Goal: Information Seeking & Learning: Learn about a topic

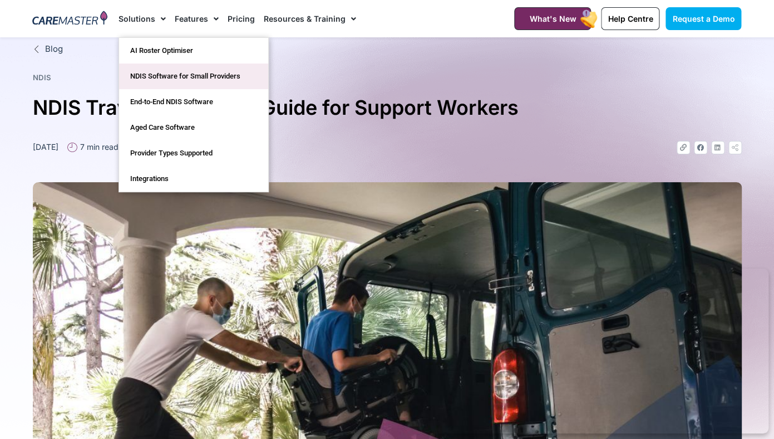
click at [144, 76] on link "NDIS Software for Small Providers" at bounding box center [193, 76] width 149 height 26
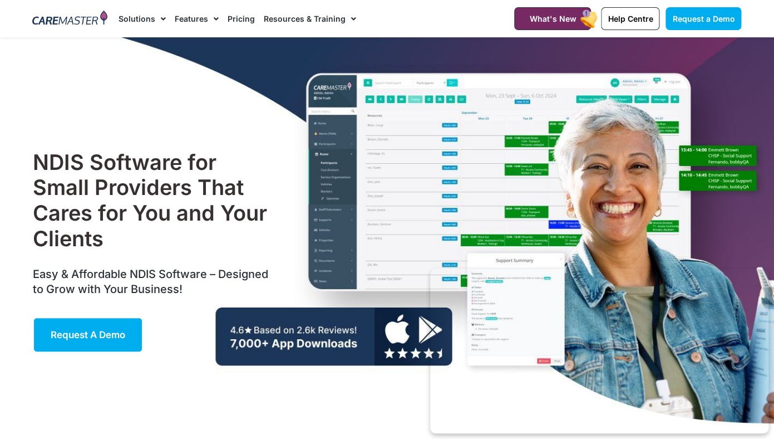
click at [244, 20] on link "Pricing" at bounding box center [241, 18] width 27 height 37
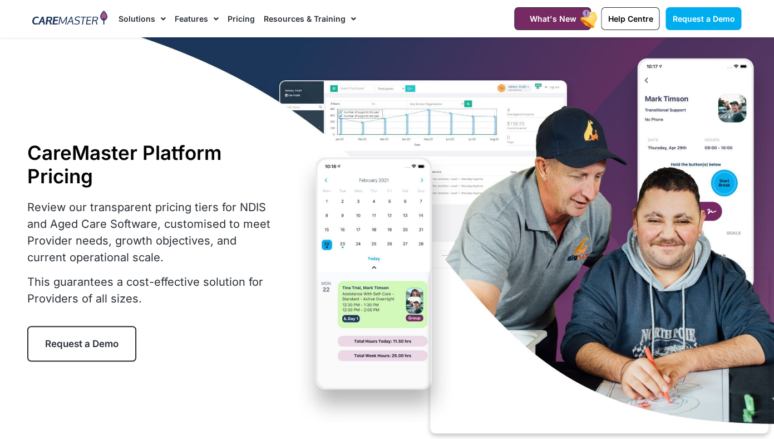
click at [239, 19] on link "Pricing" at bounding box center [241, 18] width 27 height 37
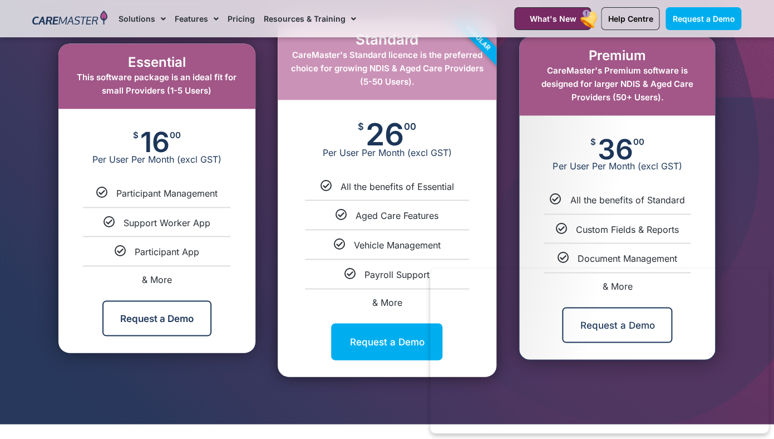
scroll to position [622, 0]
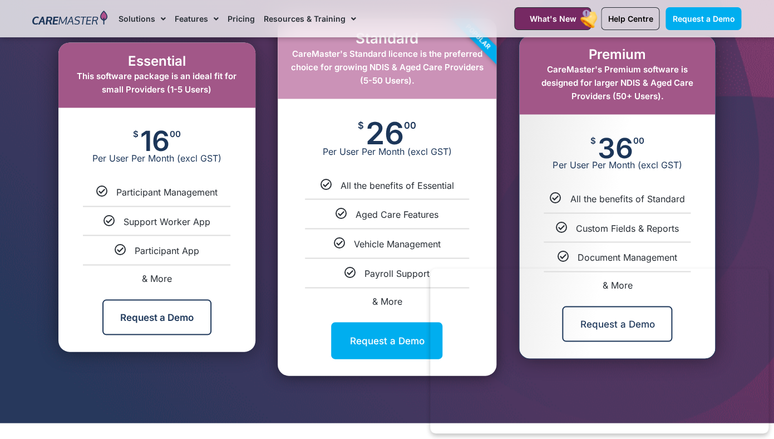
click at [154, 277] on span "& More" at bounding box center [157, 277] width 30 height 11
select select "***"
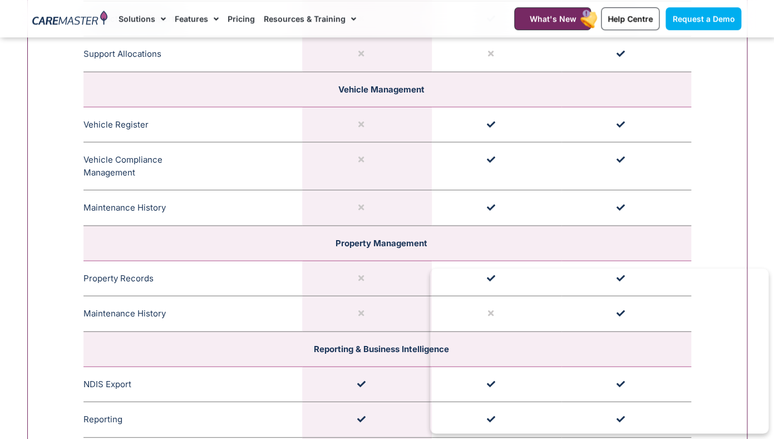
scroll to position [2296, 0]
